Goal: Communication & Community: Answer question/provide support

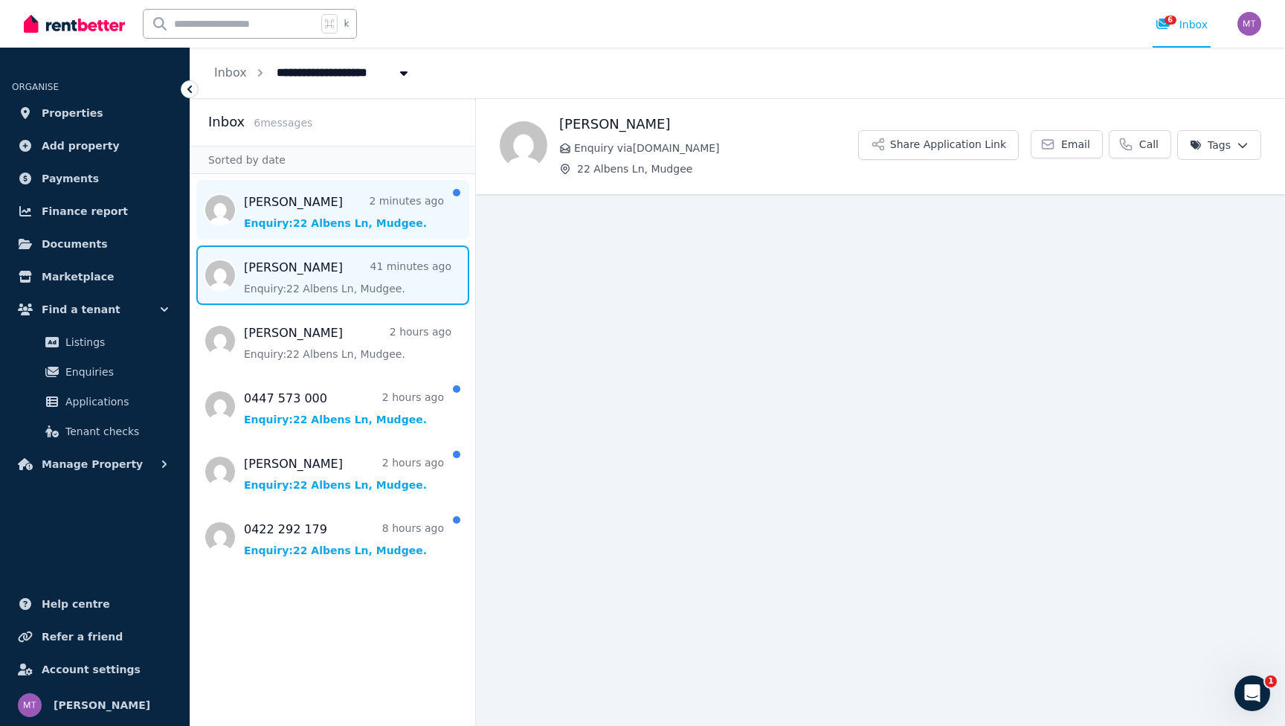
click at [336, 222] on span "Message list" at bounding box center [332, 210] width 285 height 60
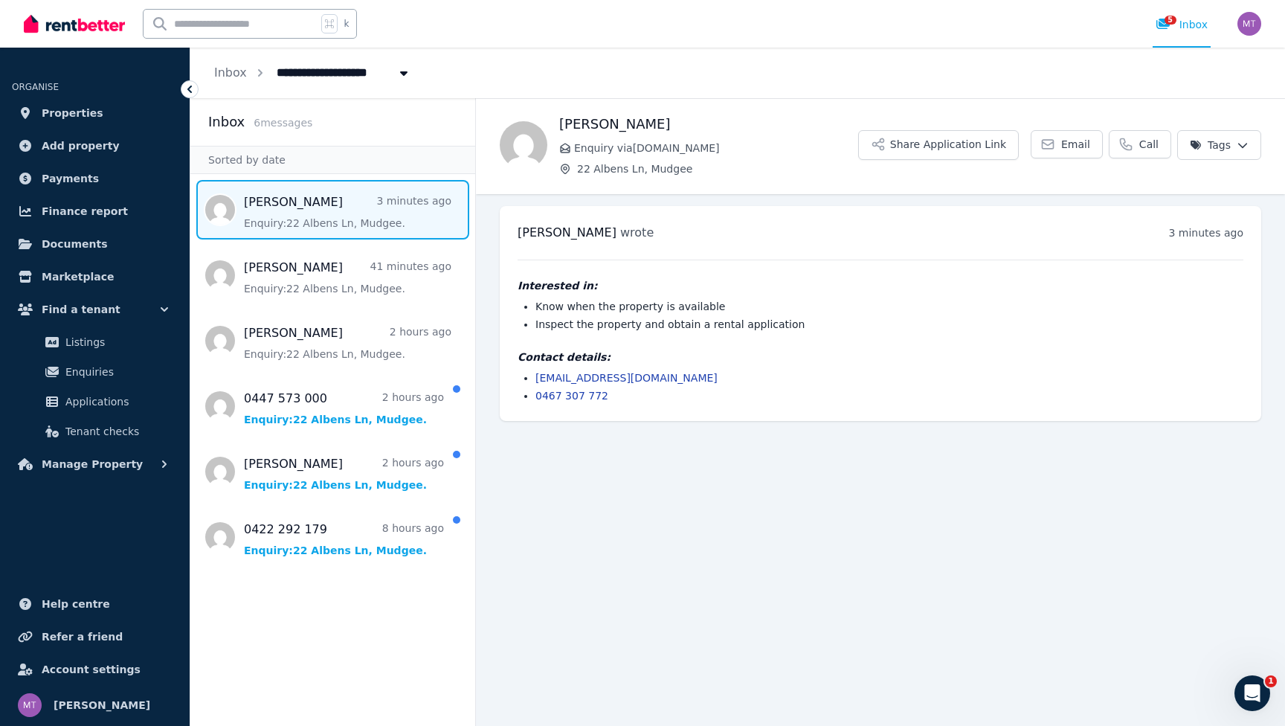
click at [647, 378] on link "[EMAIL_ADDRESS][DOMAIN_NAME]" at bounding box center [627, 378] width 182 height 12
